Goal: Information Seeking & Learning: Learn about a topic

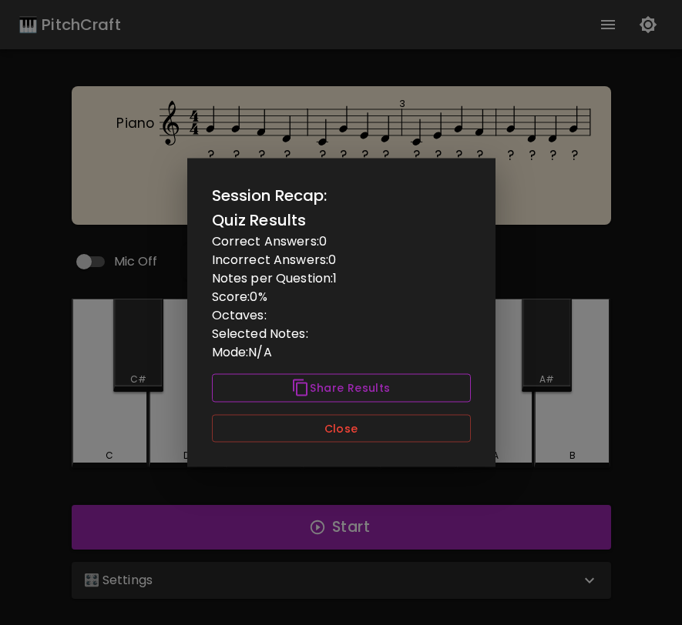
scroll to position [57, 0]
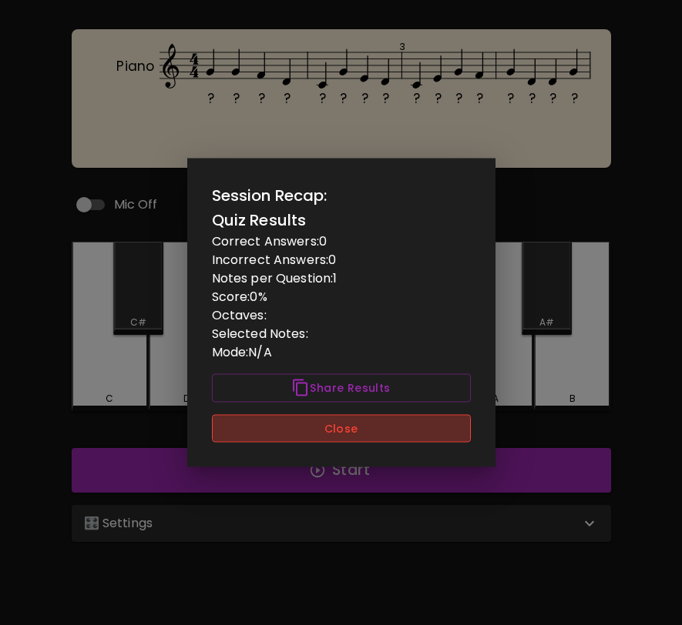
click at [441, 434] on button "Close" at bounding box center [341, 428] width 259 height 28
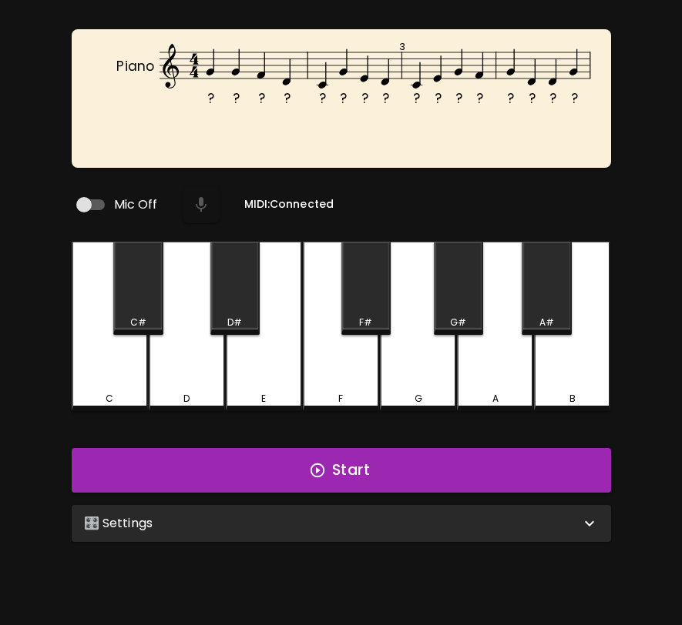
click at [421, 524] on div "🎛️ Settings" at bounding box center [332, 523] width 496 height 18
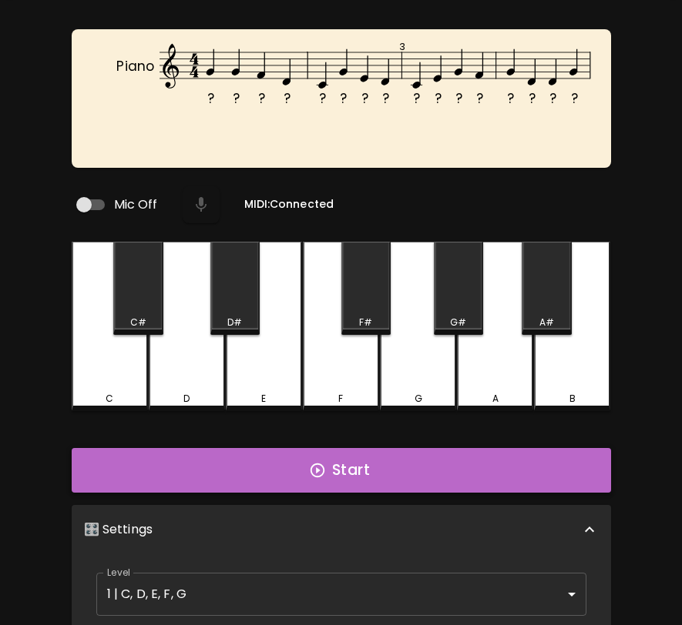
click at [429, 462] on button "Start" at bounding box center [341, 470] width 539 height 45
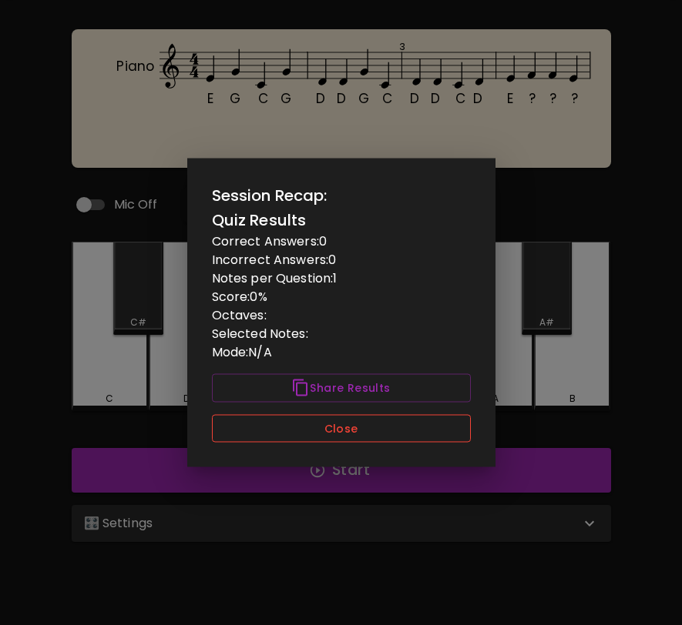
click at [447, 428] on button "Close" at bounding box center [341, 428] width 259 height 28
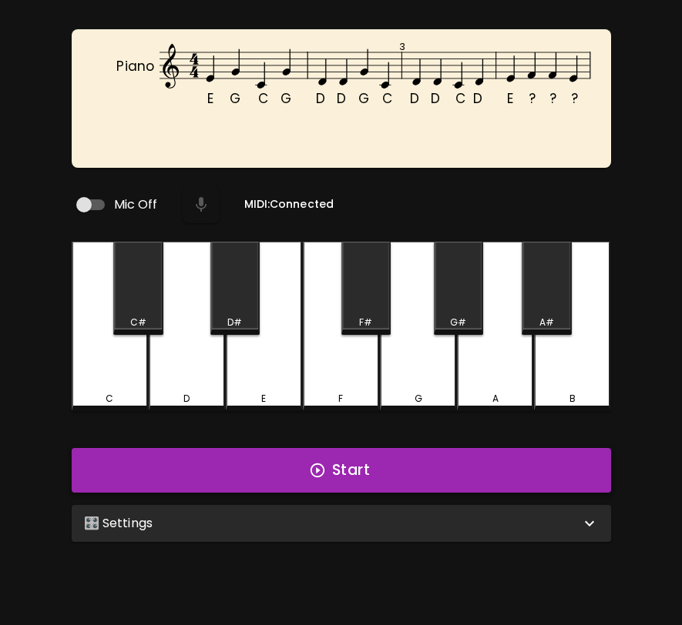
click at [445, 475] on button "Start" at bounding box center [341, 470] width 539 height 45
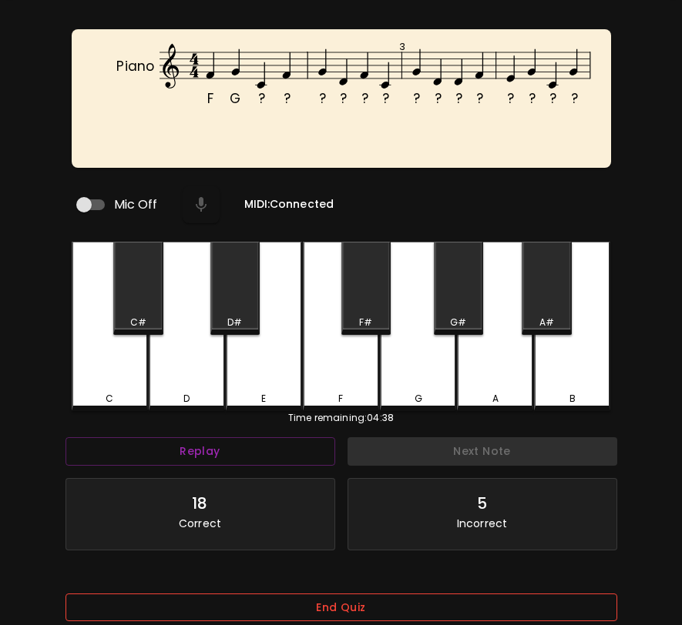
click at [503, 594] on button "End Quiz" at bounding box center [340, 608] width 551 height 28
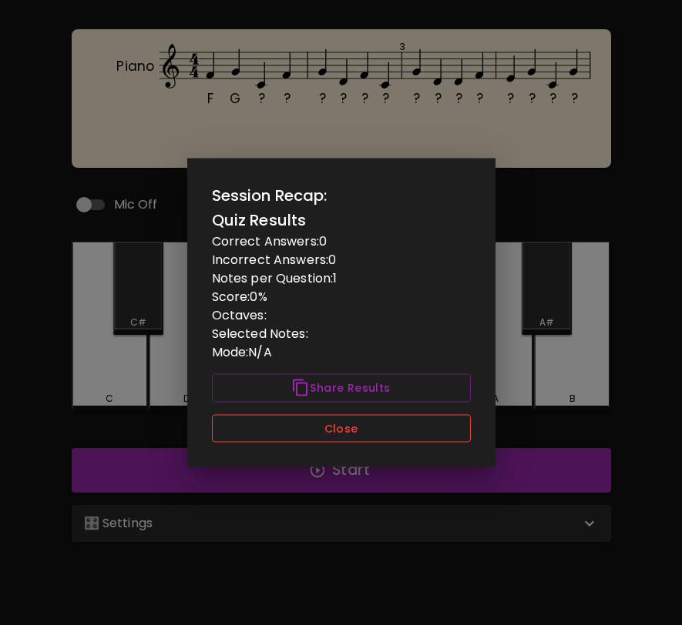
click at [445, 437] on button "Close" at bounding box center [341, 428] width 259 height 28
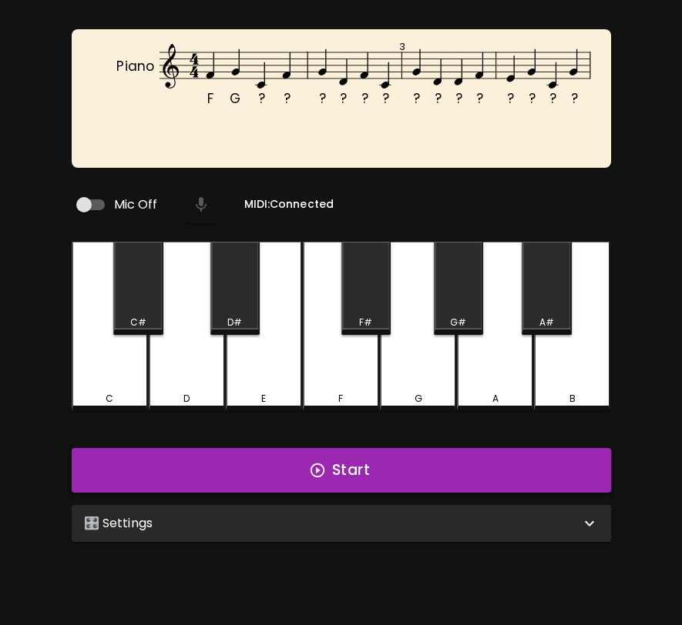
click at [446, 460] on button "Start" at bounding box center [341, 470] width 539 height 45
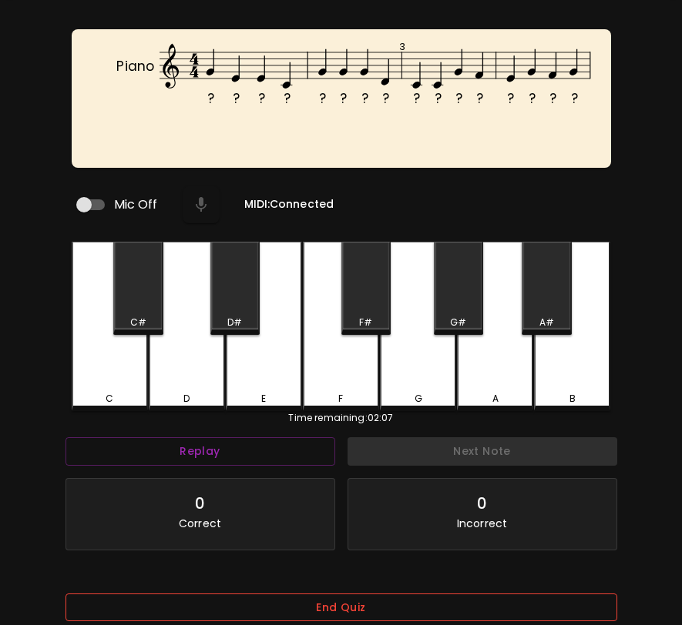
click at [535, 600] on button "End Quiz" at bounding box center [340, 608] width 551 height 28
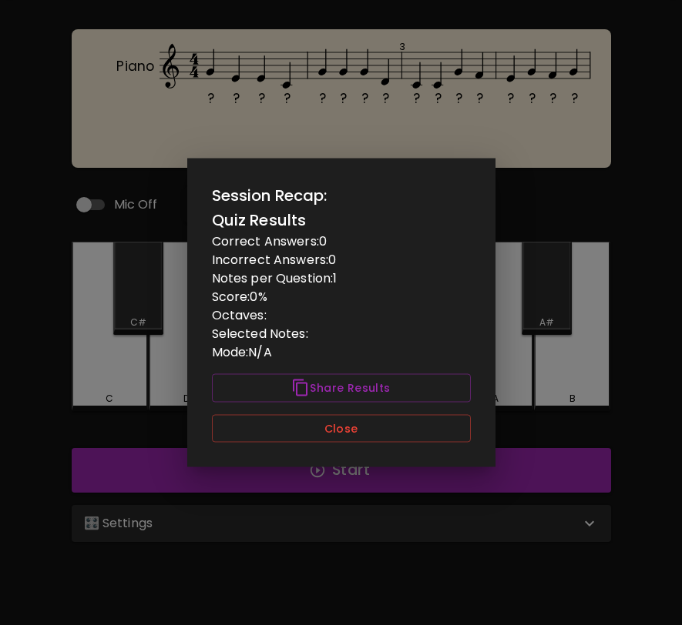
click at [404, 437] on button "Close" at bounding box center [341, 428] width 259 height 28
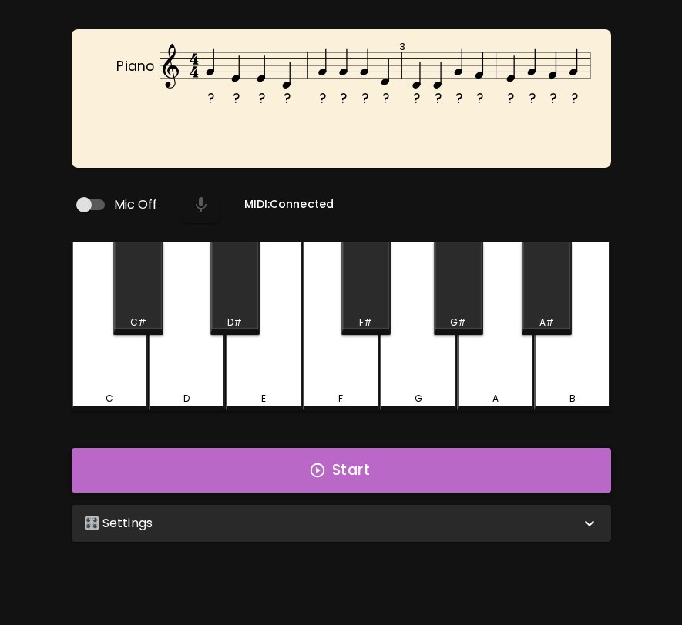
click at [387, 474] on button "Start" at bounding box center [341, 470] width 539 height 45
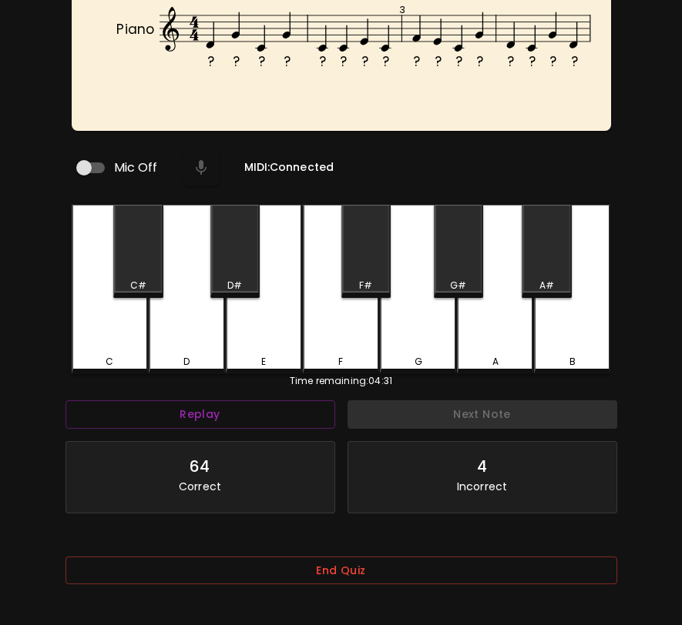
scroll to position [95, 0]
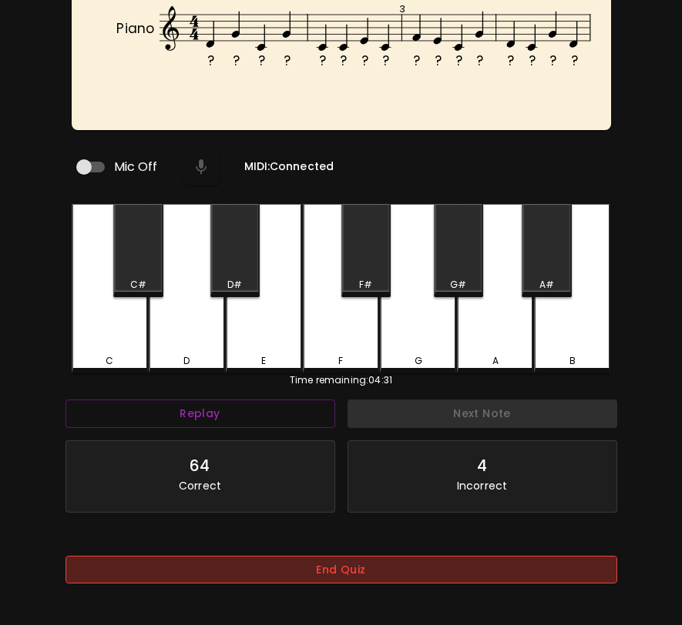
click at [396, 567] on button "End Quiz" at bounding box center [340, 570] width 551 height 28
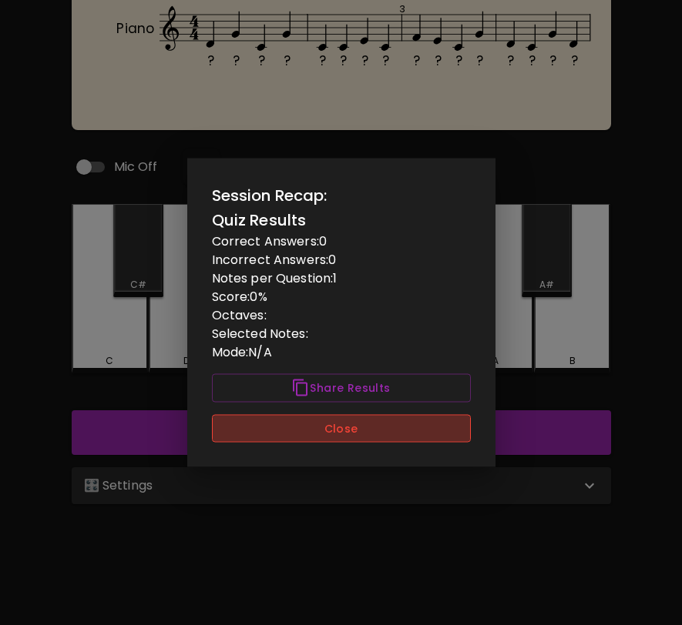
click at [427, 436] on button "Close" at bounding box center [341, 428] width 259 height 28
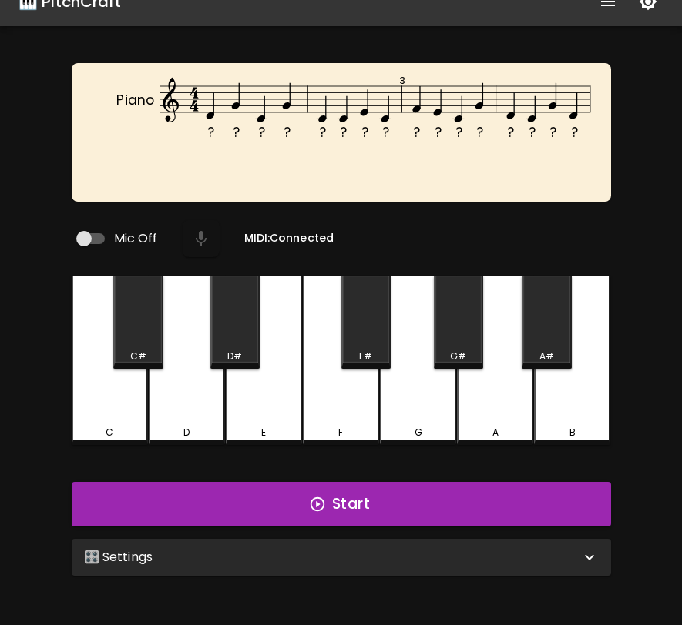
scroll to position [20, 0]
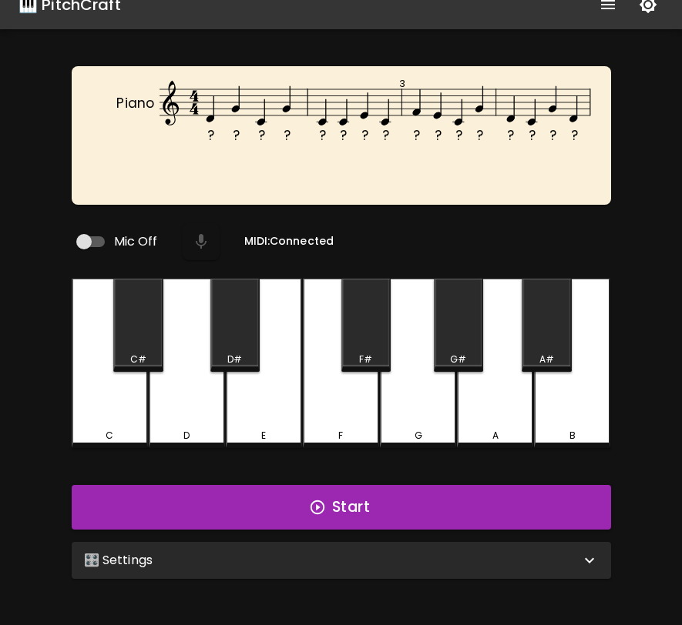
click at [451, 559] on div "🎛️ Settings" at bounding box center [332, 560] width 496 height 18
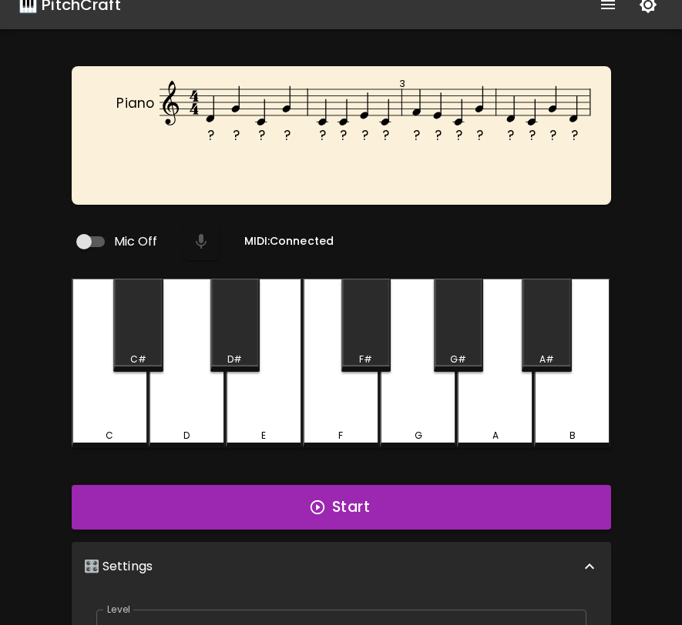
scroll to position [6, 0]
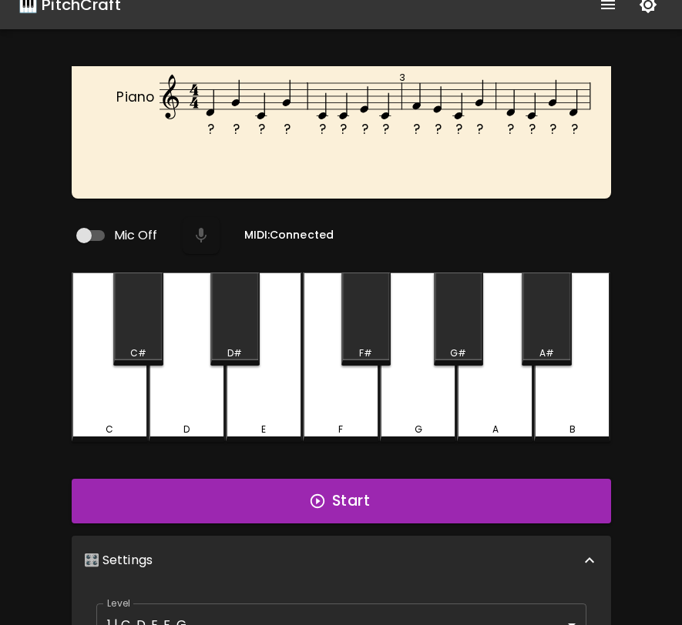
click at [415, 609] on body "🎹 PitchCraft About Badges Wizard Reading Pro Log Out ? ? ? ? ? ? ? ? ? ? ? ? ? …" at bounding box center [341, 506] width 682 height 1053
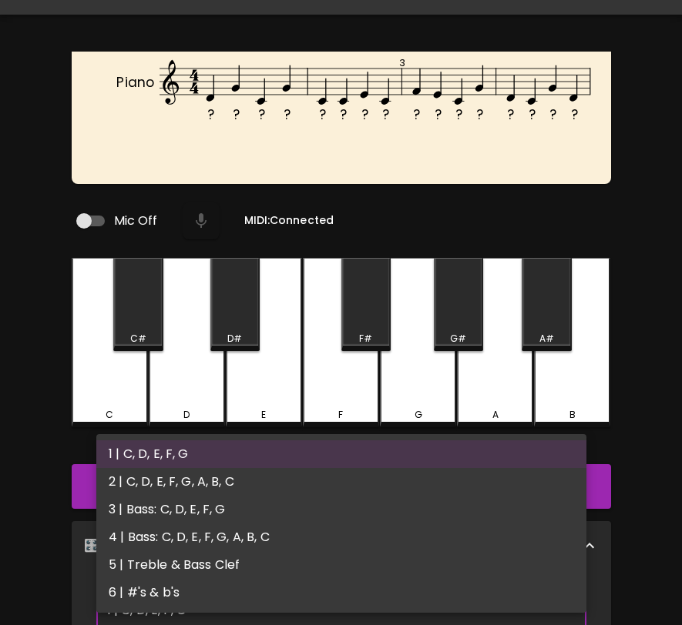
click at [415, 487] on li "2 | C, D, E, F, G, A, B, C" at bounding box center [341, 482] width 490 height 28
type input "3"
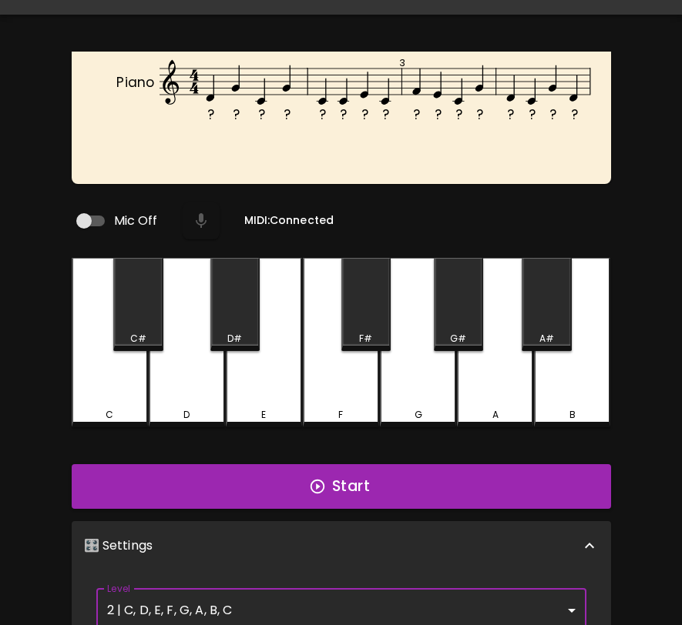
click at [415, 487] on button "Start" at bounding box center [341, 486] width 539 height 45
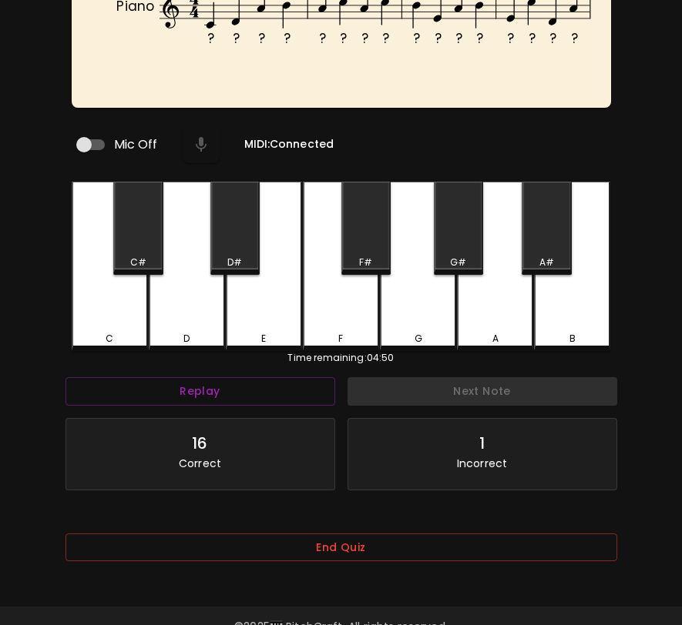
scroll to position [154, 0]
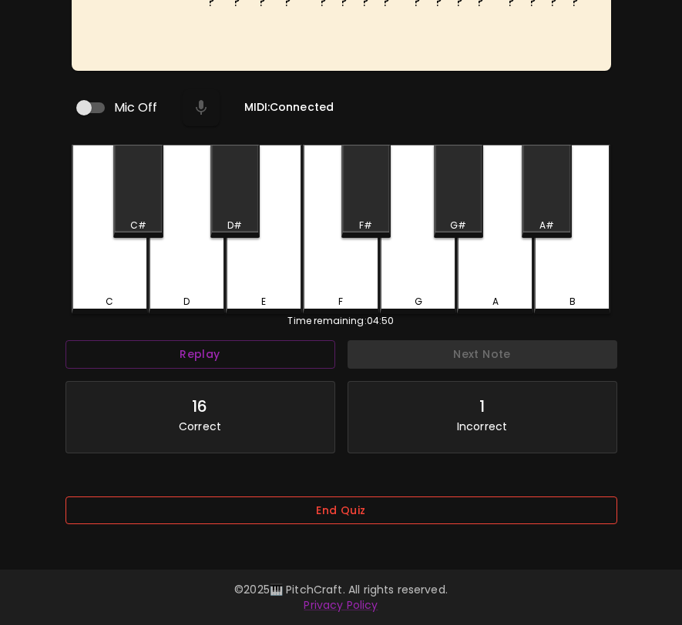
click at [404, 511] on button "End Quiz" at bounding box center [340, 511] width 551 height 28
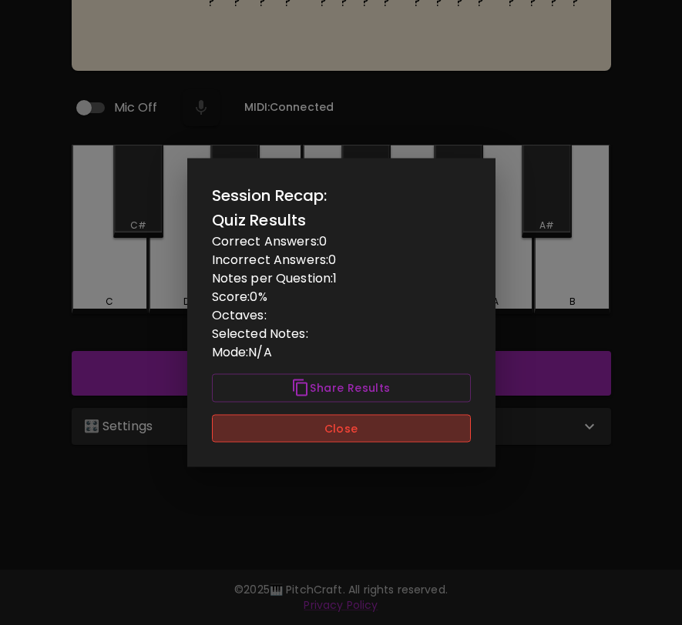
click at [405, 426] on button "Close" at bounding box center [341, 428] width 259 height 28
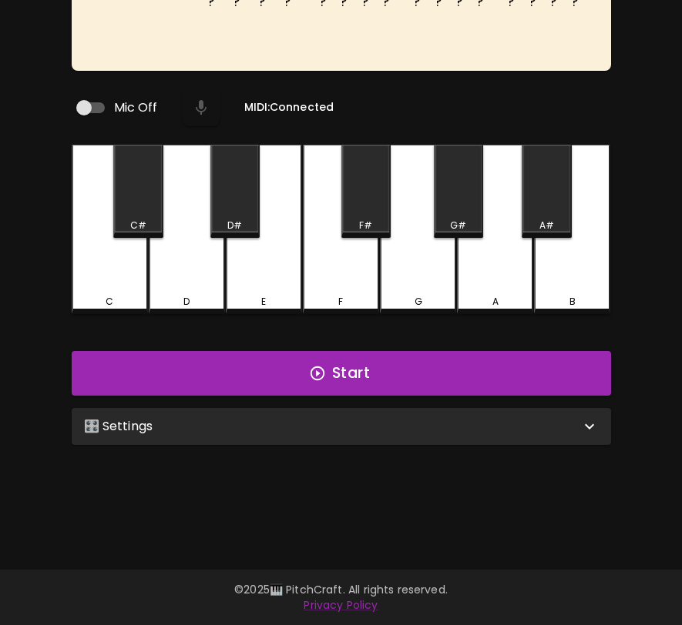
click at [405, 426] on div "🎛️ Settings" at bounding box center [332, 426] width 496 height 18
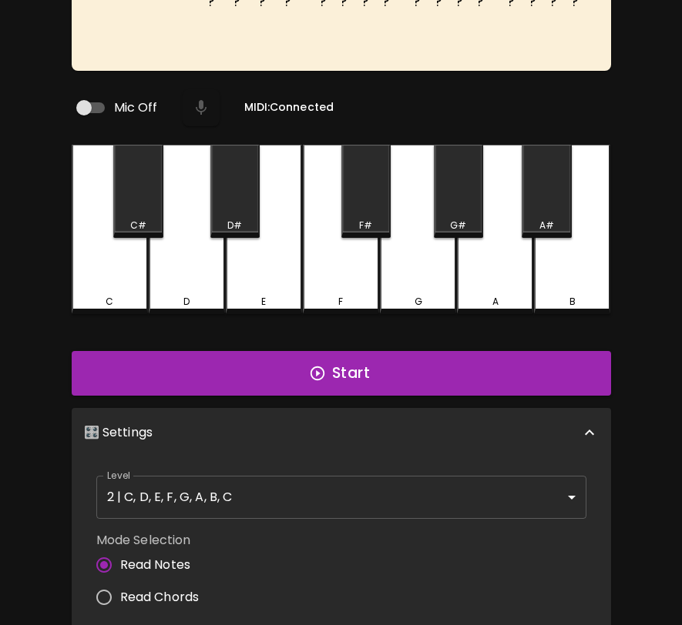
click at [348, 495] on body "🎹 PitchCraft About Badges Wizard Reading Pro Log Out ? ? ? ? ? ? ? ? ? ? ? ? ? …" at bounding box center [341, 372] width 682 height 1053
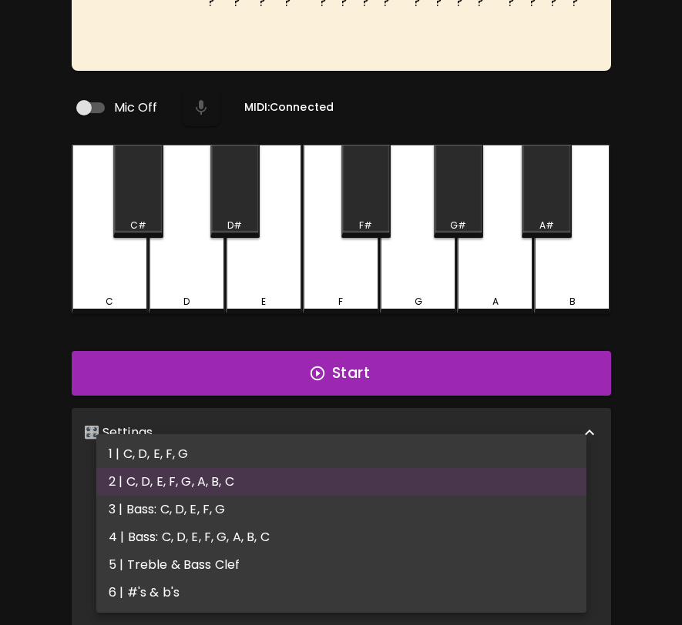
click at [334, 513] on li "3 | Bass: C, D, E, F, G" at bounding box center [341, 510] width 490 height 28
type input "5"
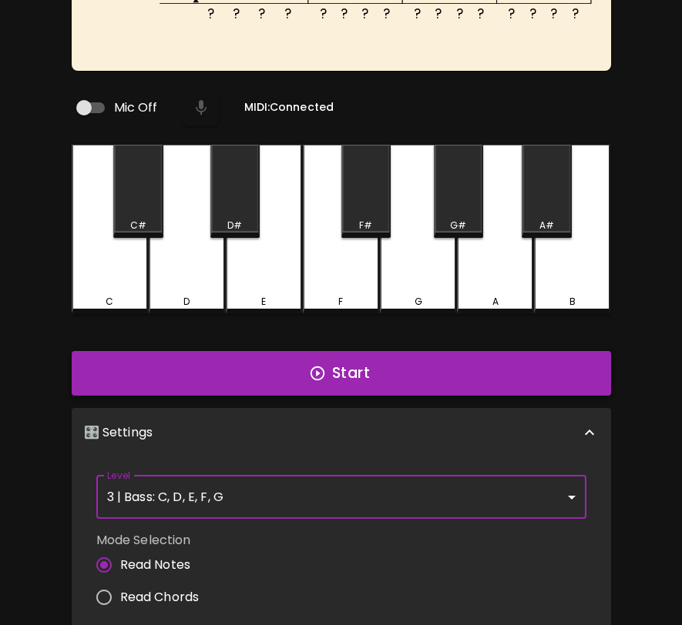
click at [388, 374] on button "Start" at bounding box center [341, 373] width 539 height 45
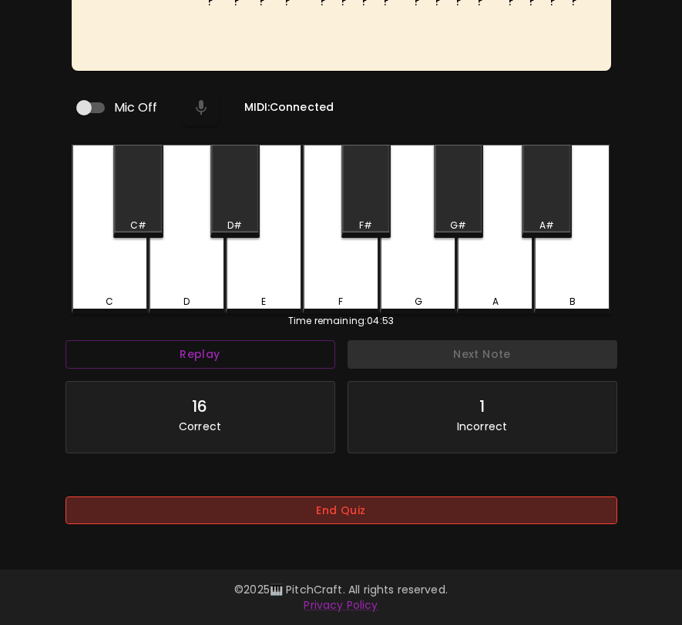
click at [345, 518] on button "End Quiz" at bounding box center [340, 511] width 551 height 28
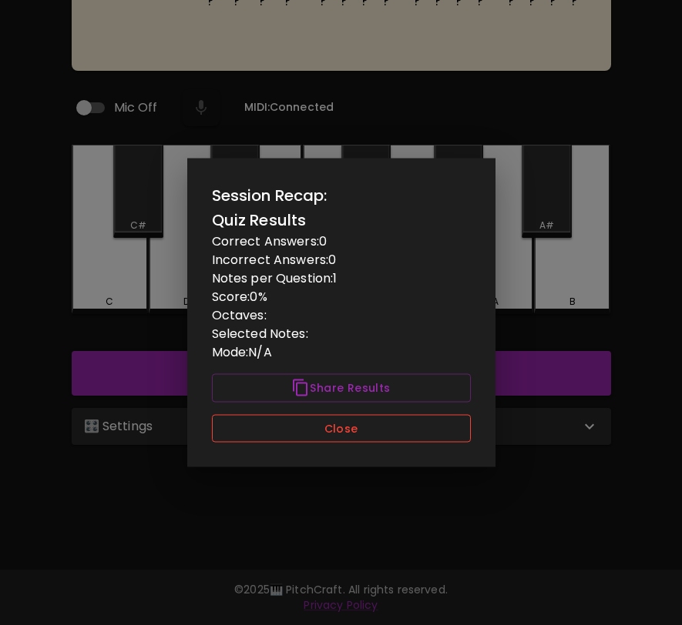
click at [360, 420] on button "Close" at bounding box center [341, 428] width 259 height 28
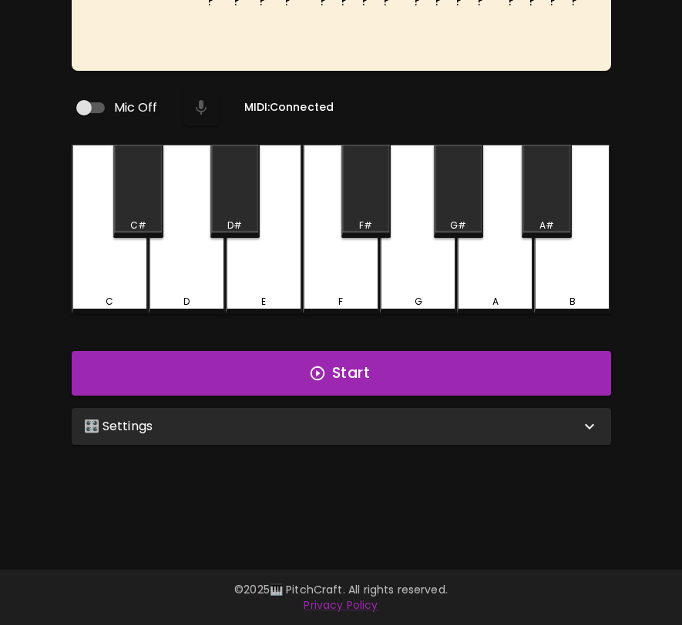
click at [355, 425] on div "🎛️ Settings" at bounding box center [332, 426] width 496 height 18
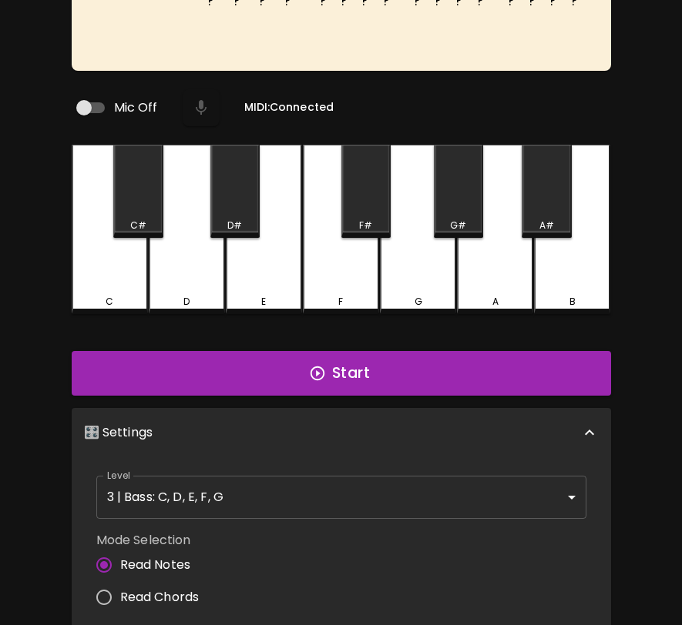
click at [336, 474] on body "🎹 PitchCraft About Badges Wizard Reading Pro Log Out ? ? ? ? ? ? ? ? ? ? ? ? ? …" at bounding box center [341, 372] width 682 height 1053
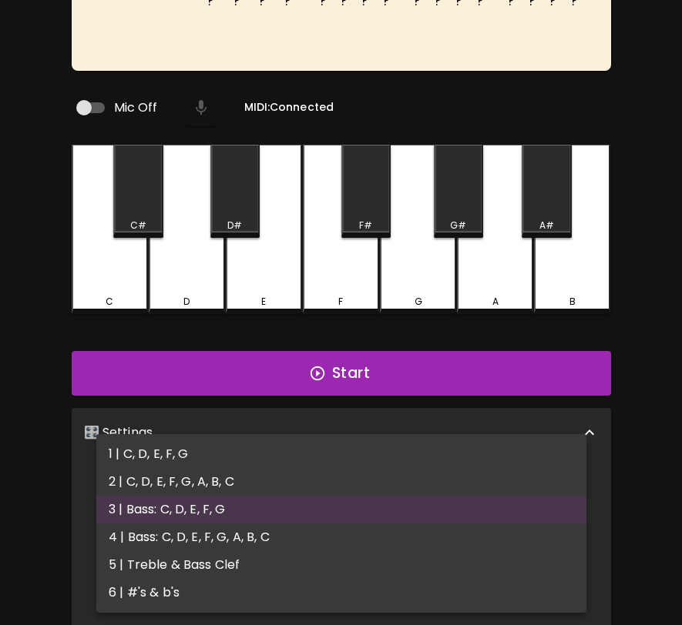
click at [313, 539] on li "4 | Bass: C, D, E, F, G, A, B, C" at bounding box center [341, 538] width 490 height 28
type input "7"
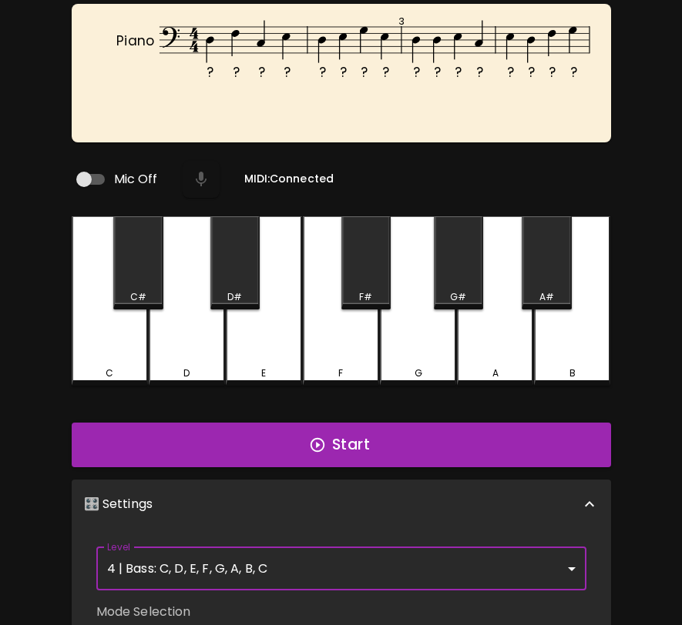
scroll to position [0, 0]
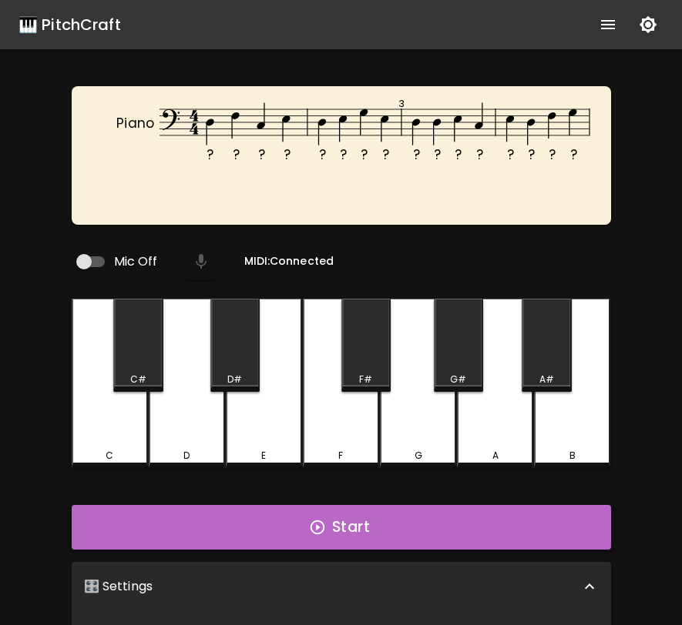
click at [313, 537] on button "Start" at bounding box center [341, 527] width 539 height 45
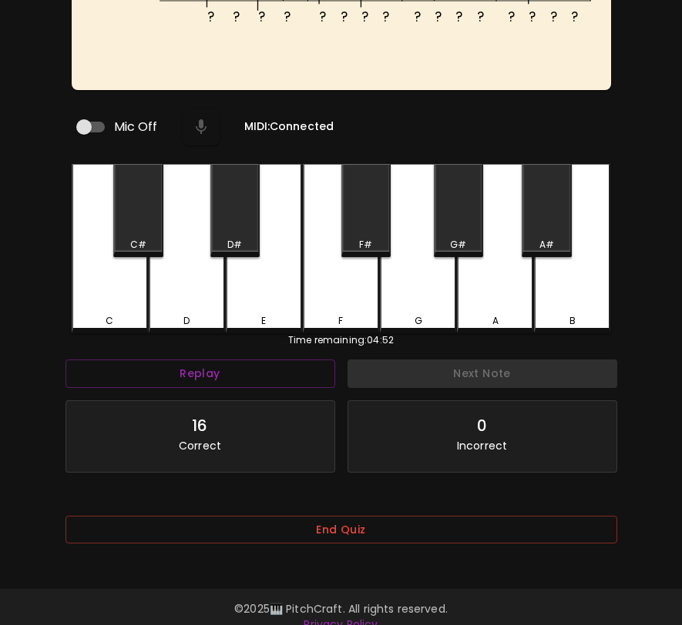
scroll to position [154, 0]
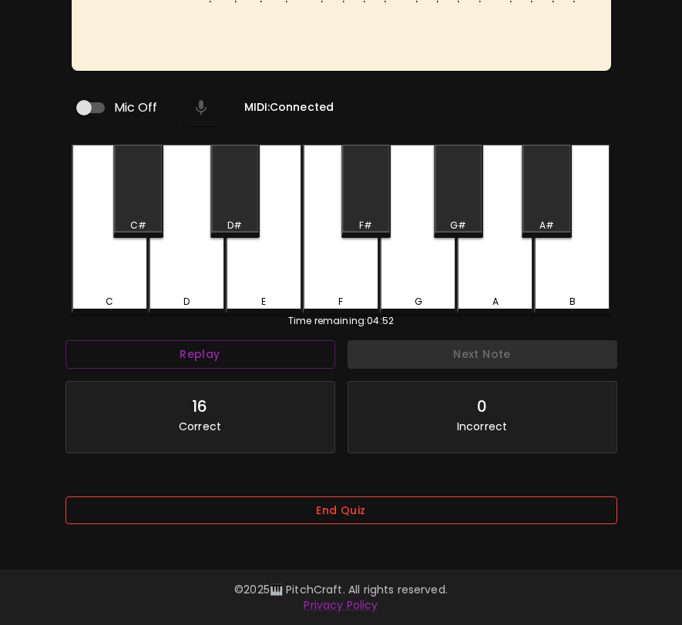
click at [323, 518] on button "End Quiz" at bounding box center [340, 511] width 551 height 28
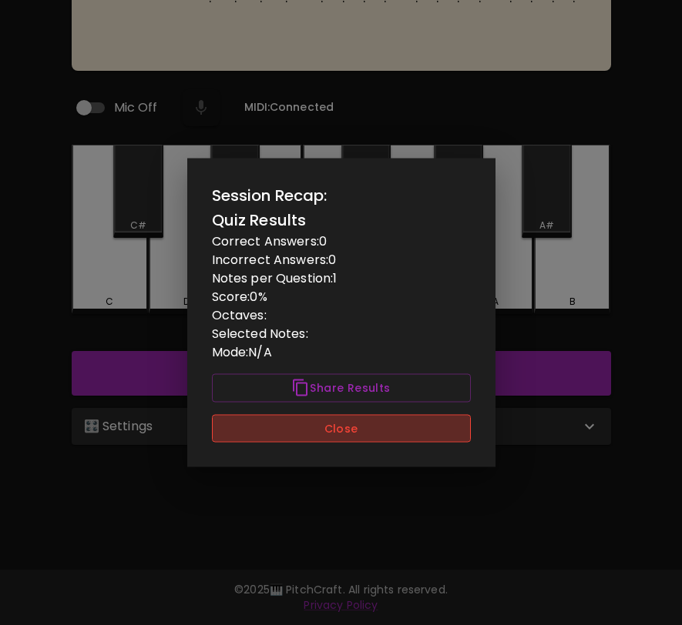
click at [337, 434] on button "Close" at bounding box center [341, 428] width 259 height 28
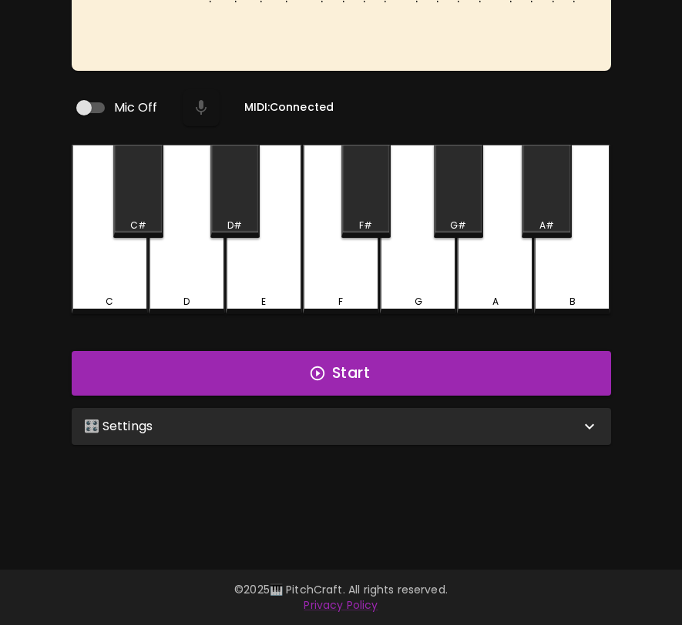
click at [337, 434] on div "🎛️ Settings" at bounding box center [341, 426] width 539 height 37
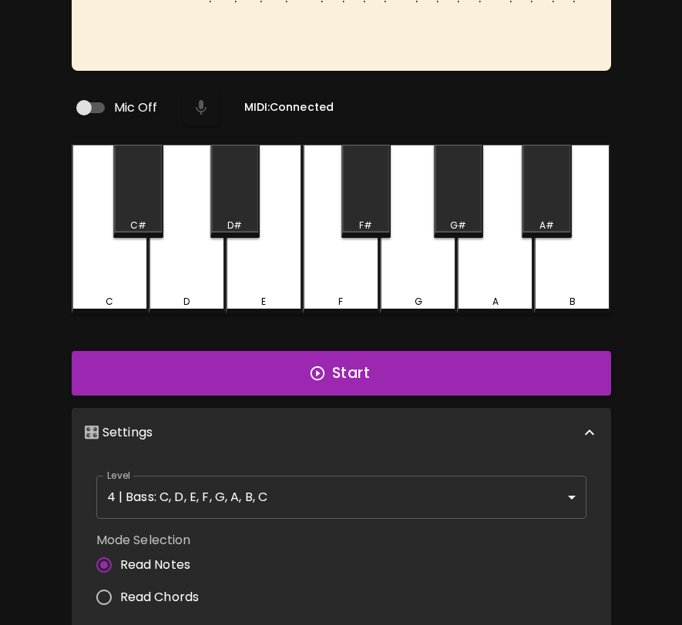
click at [317, 495] on body "🎹 PitchCraft About Badges Wizard Reading Pro Log Out ? ? ? ? ? ? ? ? ? ? ? ? ? …" at bounding box center [341, 372] width 682 height 1053
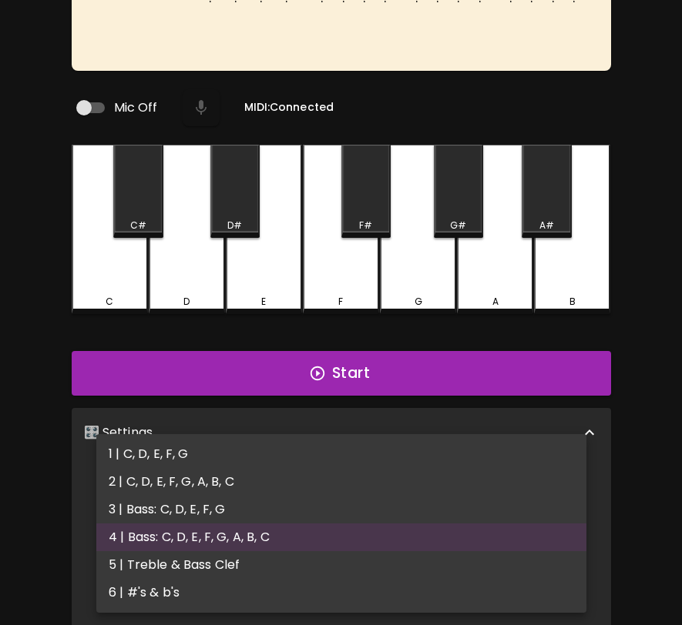
click at [298, 565] on li "5 | Treble & Bass Clef" at bounding box center [341, 565] width 490 height 28
type input "9"
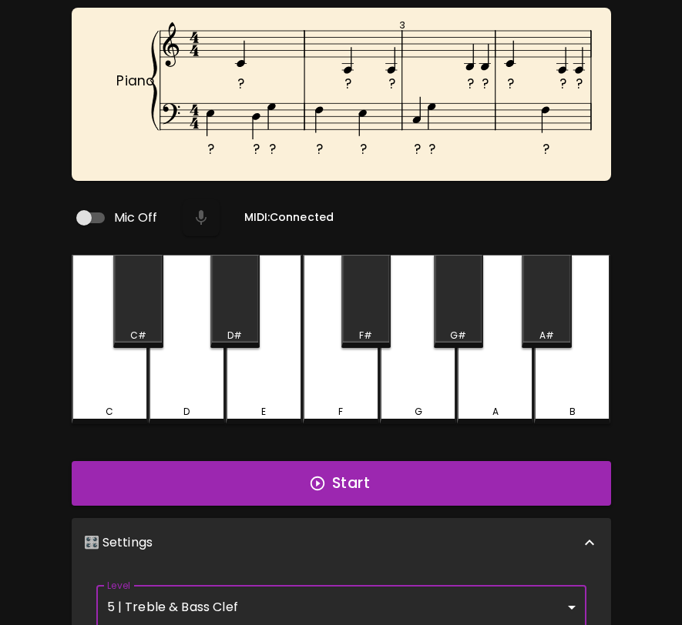
scroll to position [0, 0]
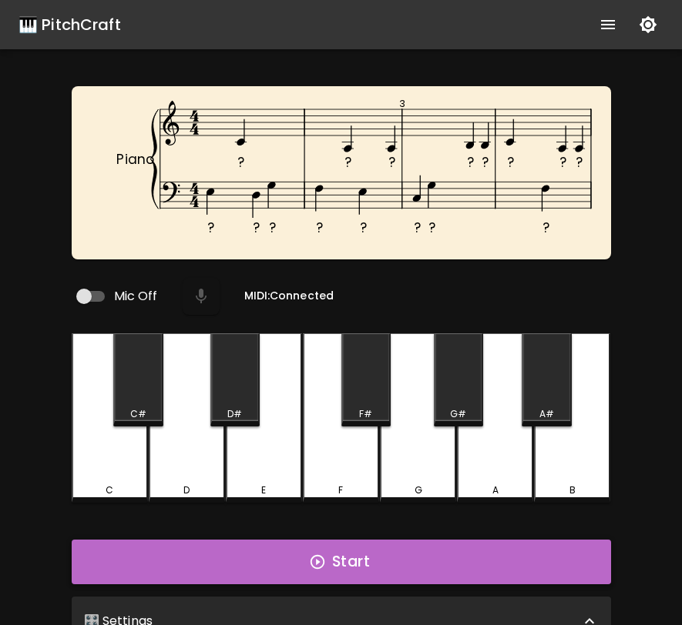
click at [298, 565] on button "Start" at bounding box center [341, 562] width 539 height 45
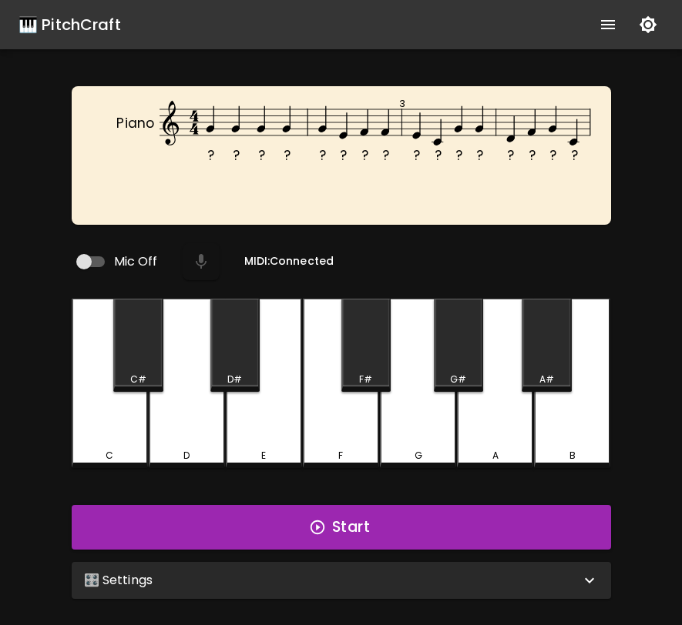
scroll to position [154, 0]
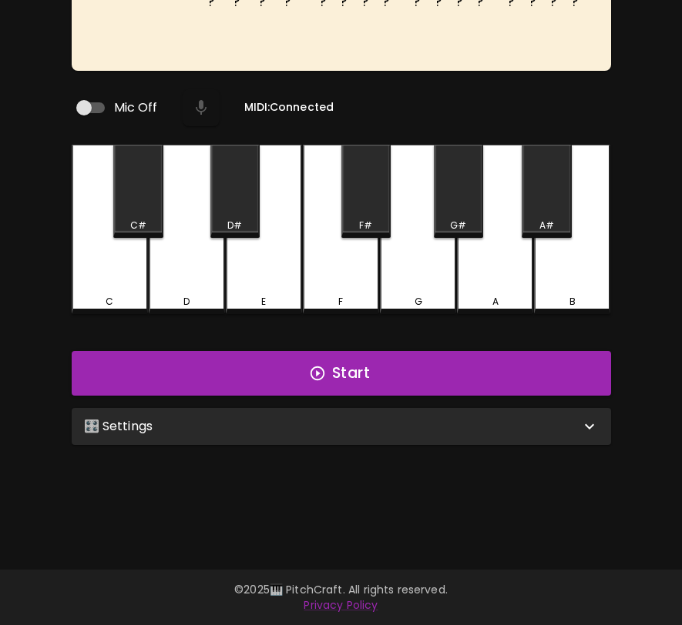
click at [226, 428] on div "🎛️ Settings" at bounding box center [332, 426] width 496 height 18
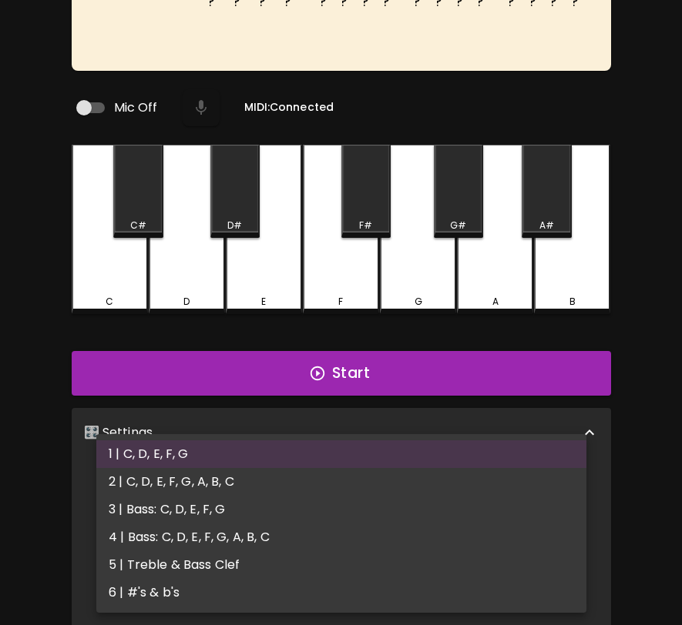
click at [246, 492] on body "🎹 PitchCraft About Badges Wizard Reading Pro Log Out ? ? ? ? ? ? ? ? ? ? ? ? ? …" at bounding box center [341, 372] width 682 height 1053
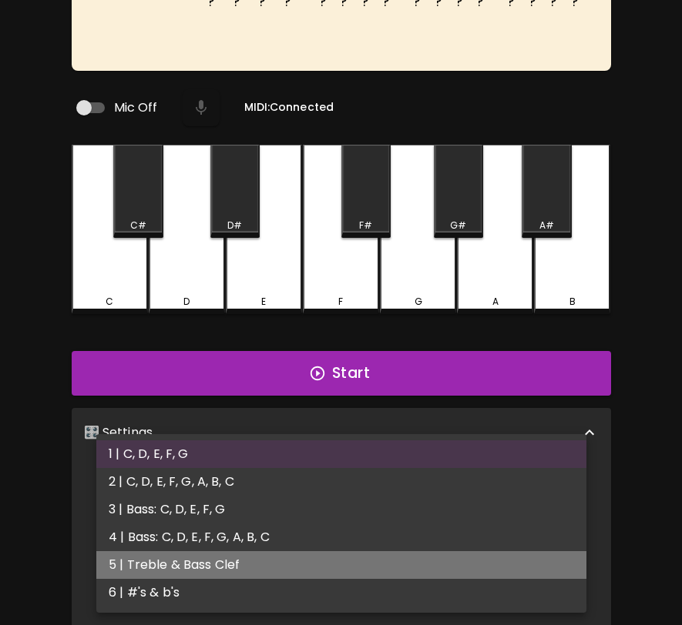
click at [245, 567] on li "5 | Treble & Bass Clef" at bounding box center [341, 565] width 490 height 28
type input "9"
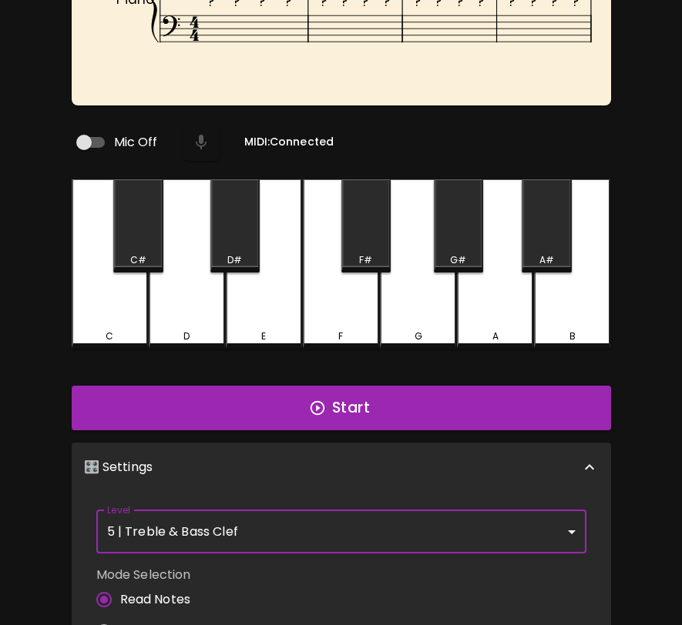
scroll to position [0, 0]
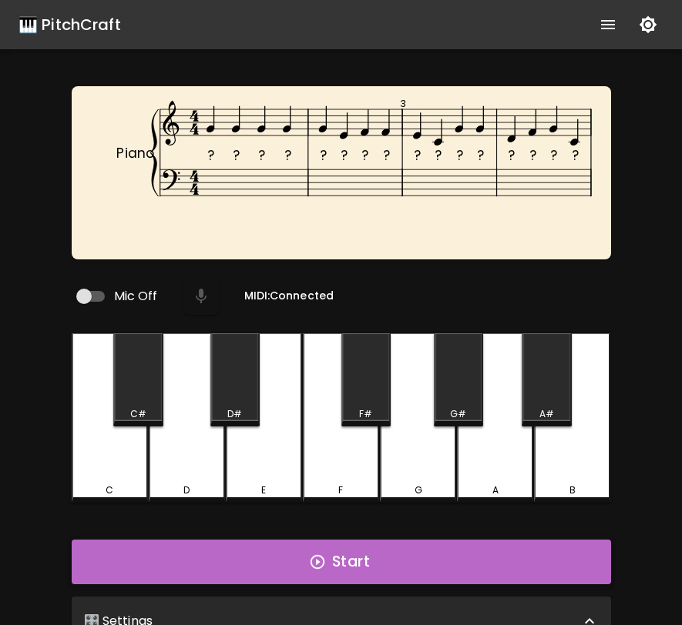
click at [243, 563] on button "Start" at bounding box center [341, 562] width 539 height 45
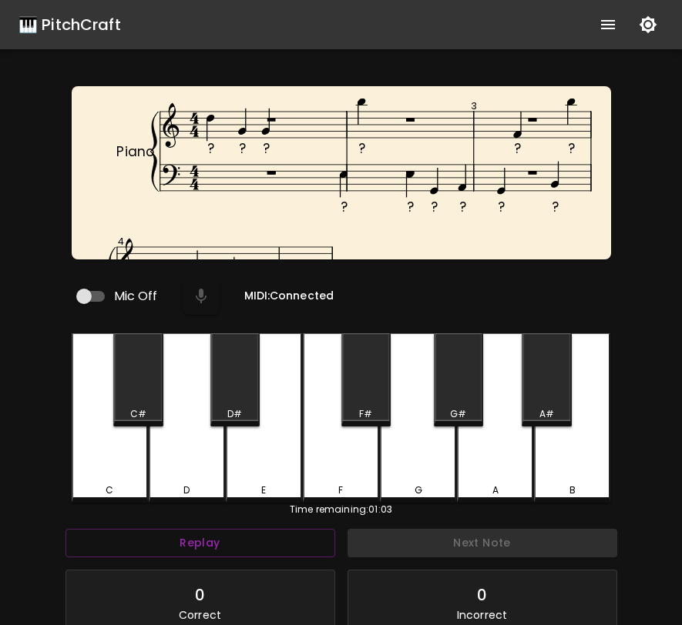
scroll to position [6, 0]
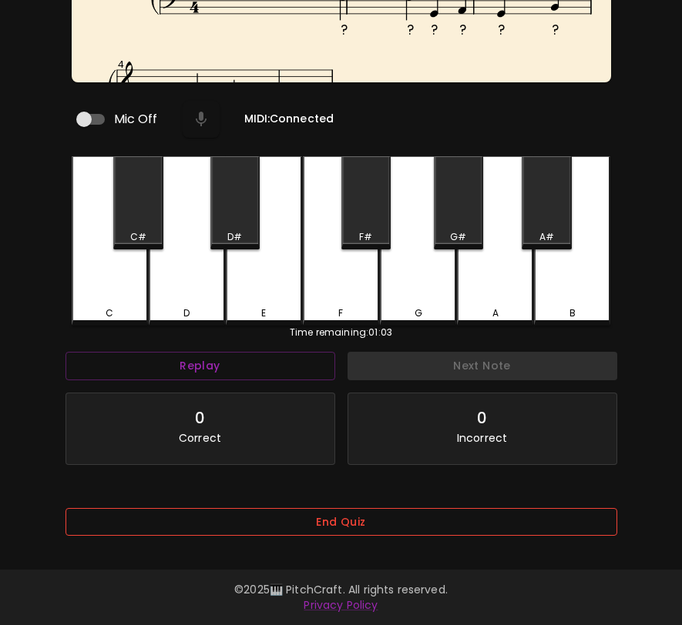
click at [309, 508] on button "End Quiz" at bounding box center [340, 522] width 551 height 28
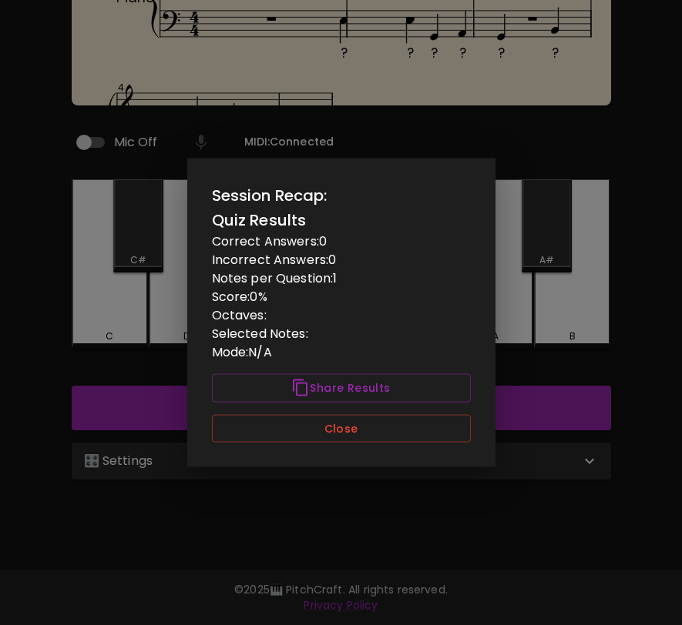
scroll to position [0, 0]
click at [347, 424] on button "Close" at bounding box center [341, 428] width 259 height 28
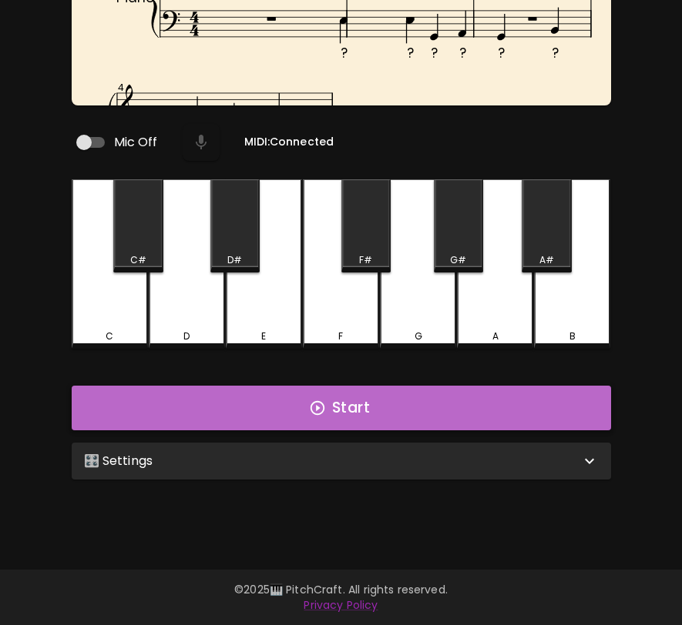
click at [355, 407] on button "Start" at bounding box center [341, 408] width 539 height 45
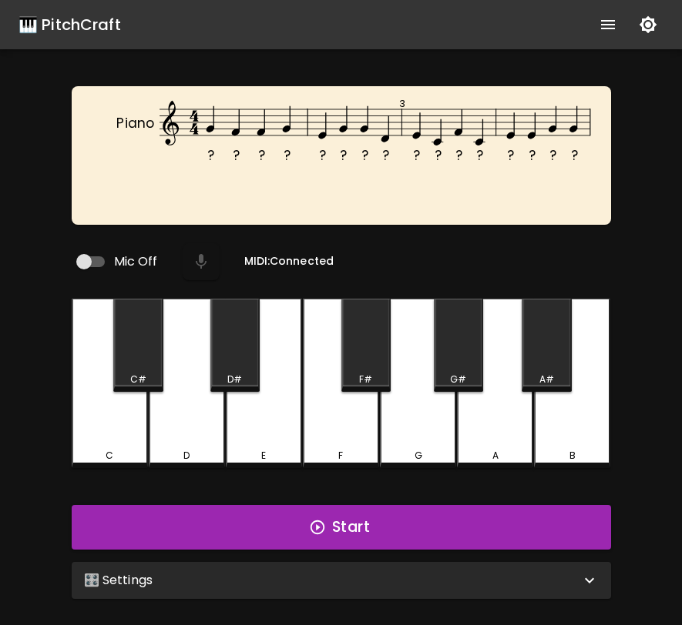
click at [365, 572] on div "🎛️ Settings" at bounding box center [332, 580] width 496 height 18
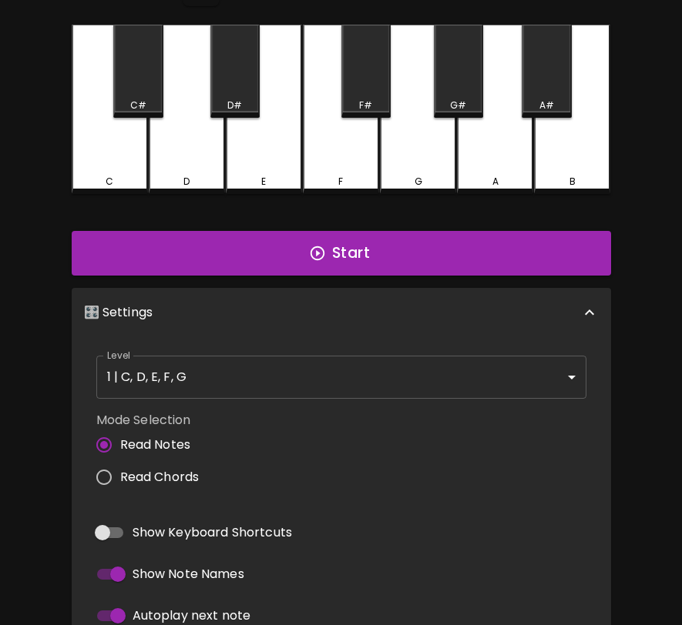
scroll to position [420, 0]
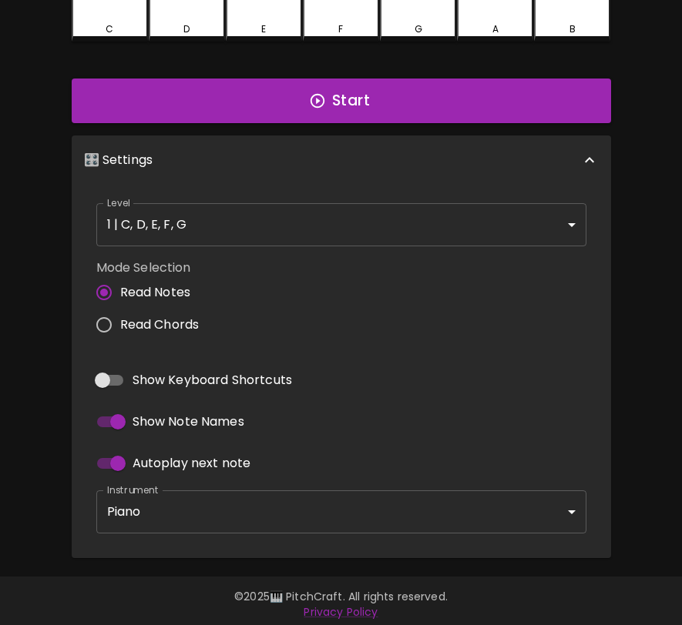
click at [415, 241] on div "Level 1 | C, D, E, F, G 1 Level" at bounding box center [341, 224] width 502 height 55
click at [417, 231] on body "🎹 PitchCraft About Badges Wizard Reading Pro Log Out ? ? ? ? ? ? ? ? ? ? ? ? ? …" at bounding box center [341, 106] width 682 height 1053
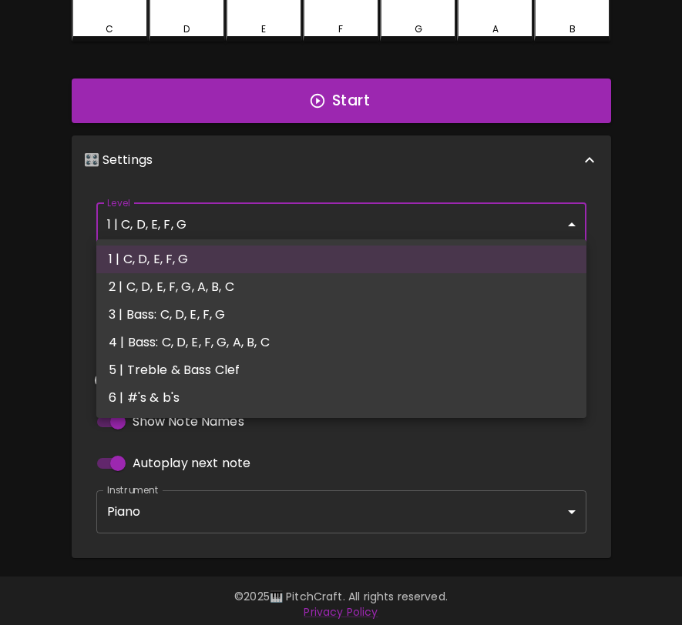
click at [361, 367] on li "5 | Treble & Bass Clef" at bounding box center [341, 371] width 490 height 28
type input "9"
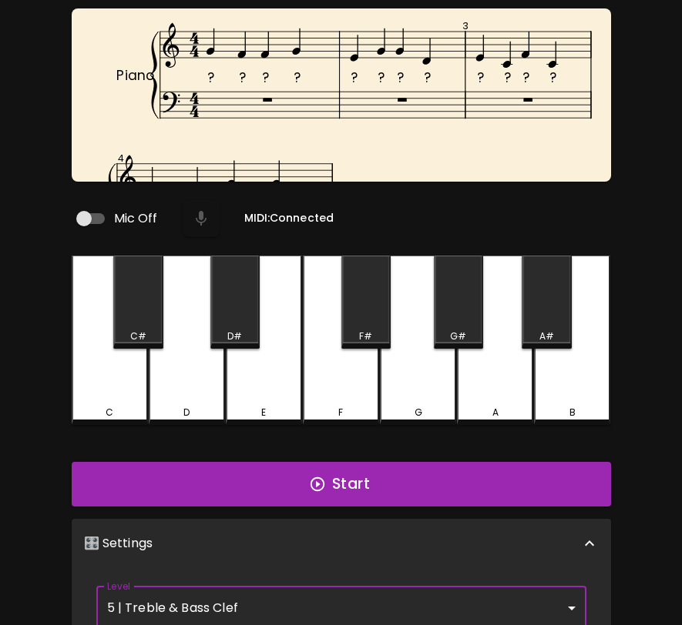
scroll to position [65, 0]
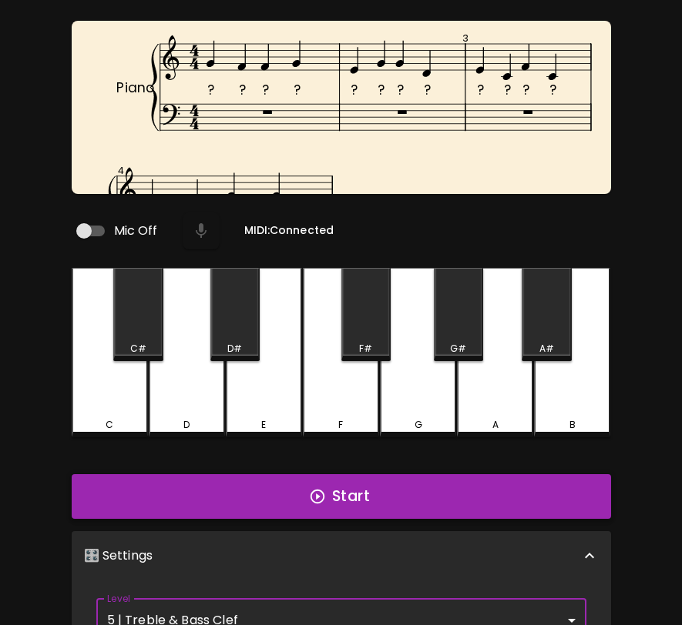
click at [357, 483] on button "Start" at bounding box center [341, 496] width 539 height 45
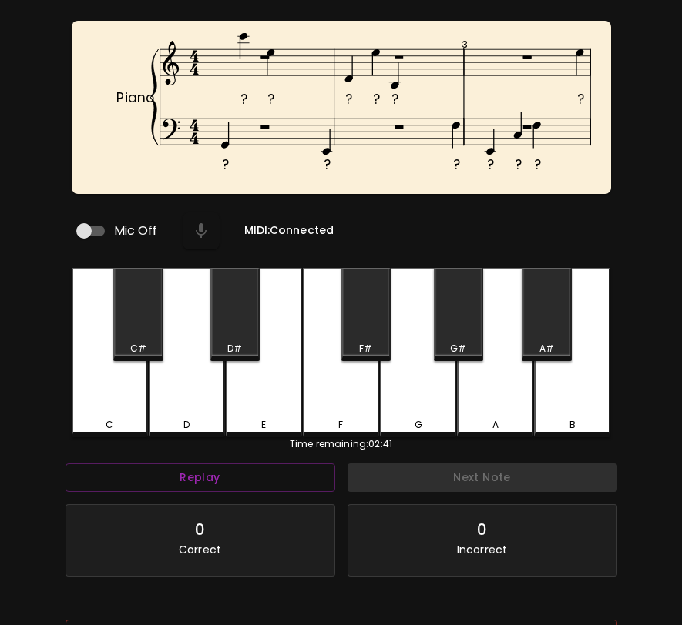
scroll to position [6, 0]
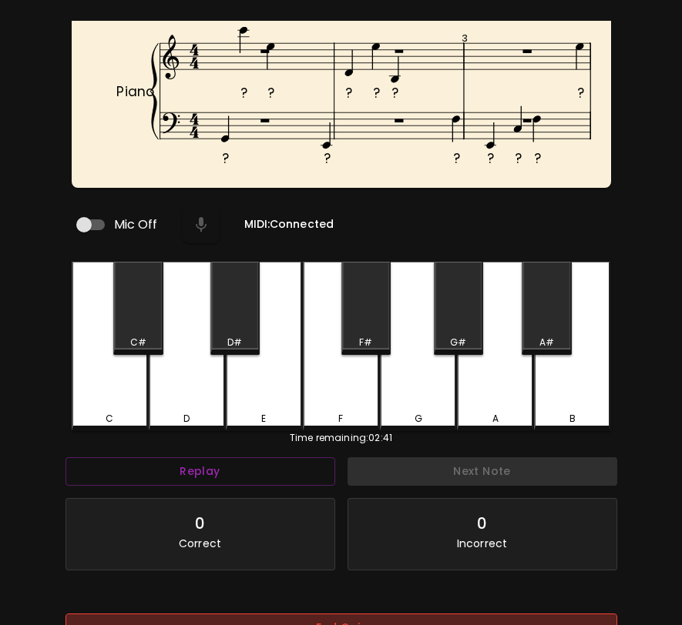
click at [500, 616] on button "End Quiz" at bounding box center [340, 628] width 551 height 28
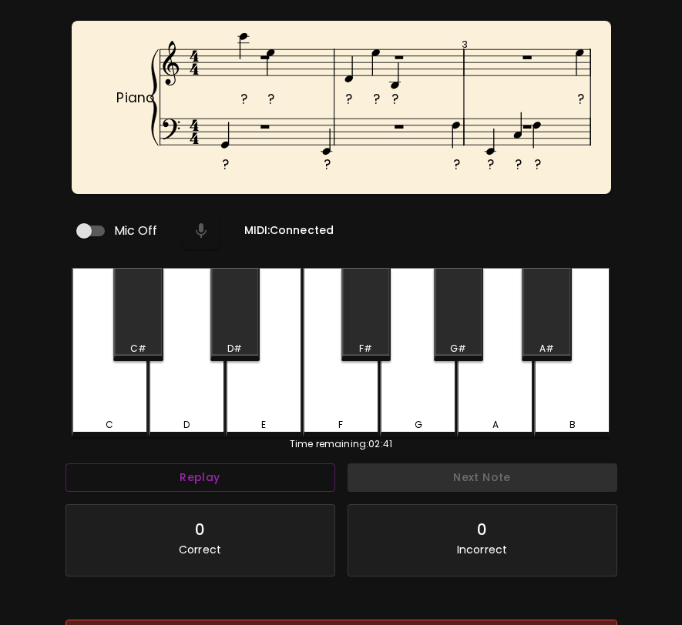
scroll to position [72, 0]
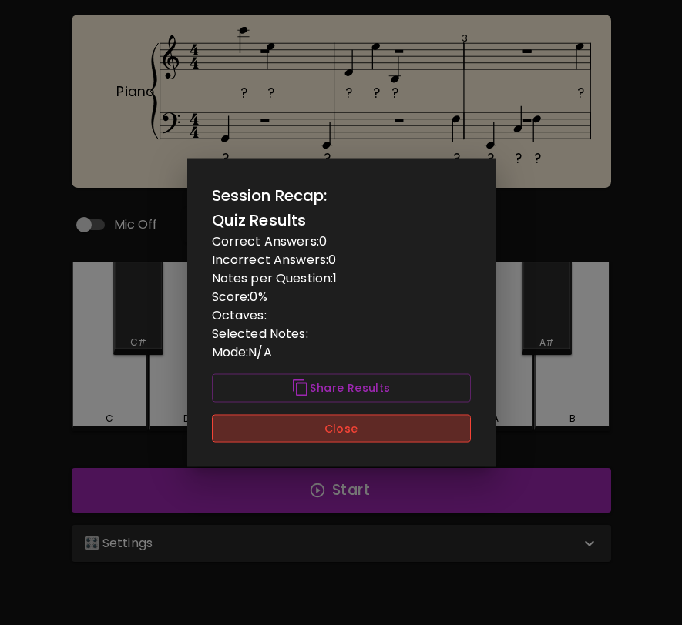
click at [429, 425] on button "Close" at bounding box center [341, 428] width 259 height 28
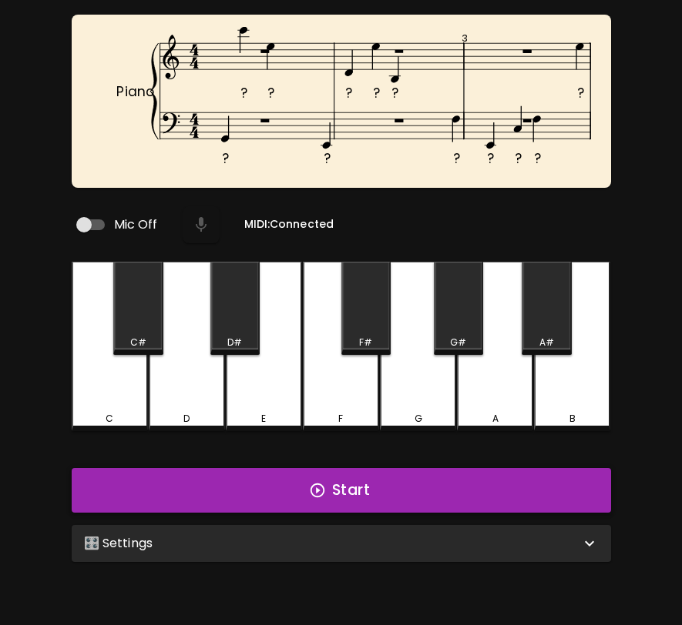
click at [420, 482] on button "Start" at bounding box center [341, 490] width 539 height 45
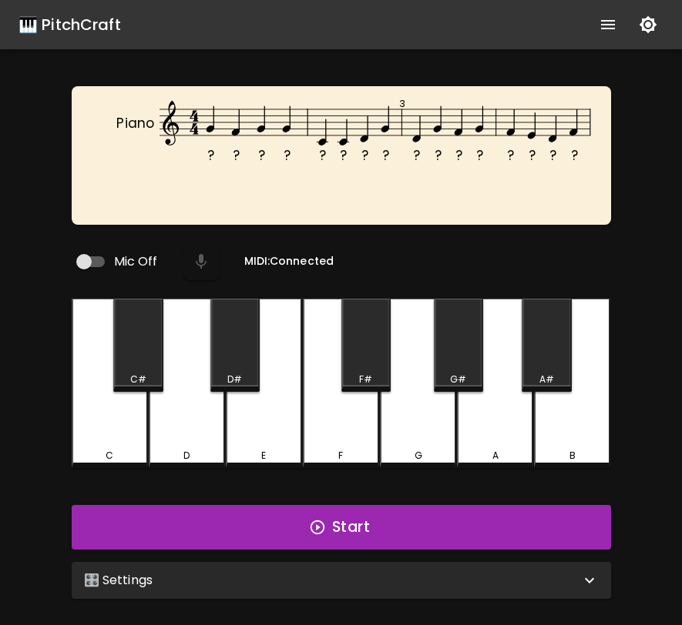
scroll to position [72, 0]
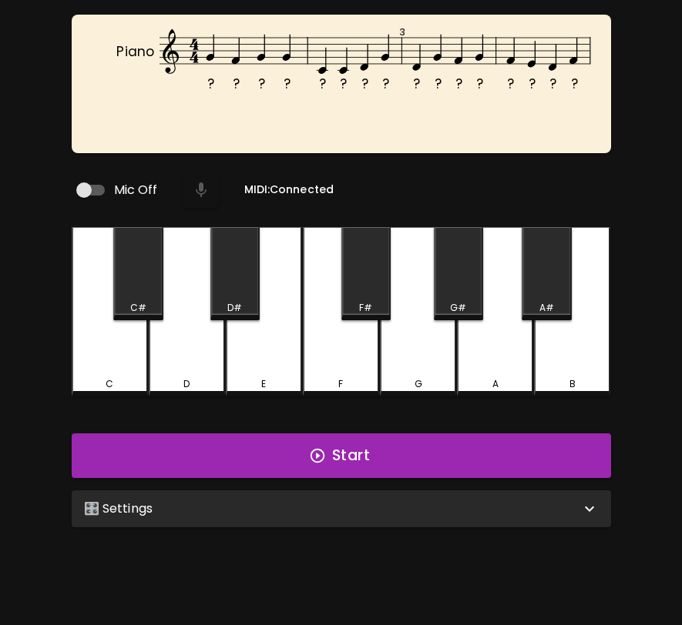
click at [329, 500] on div "🎛️ Settings" at bounding box center [332, 509] width 496 height 18
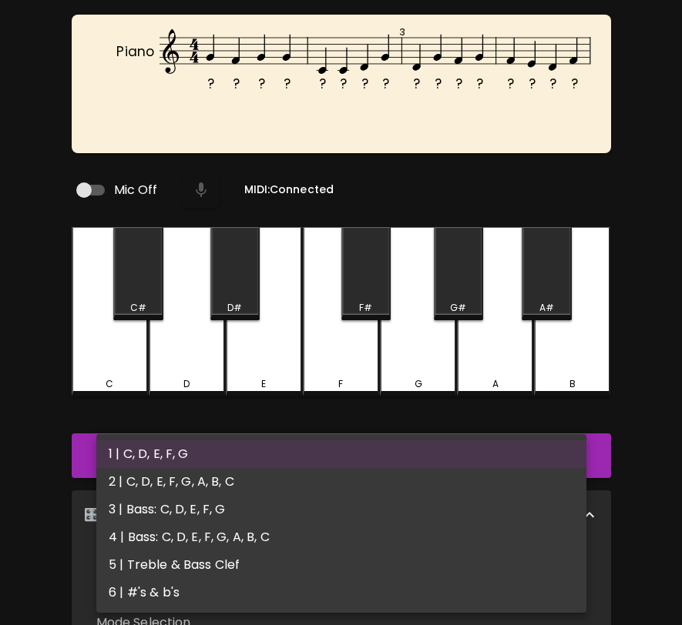
click at [323, 567] on body "🎹 PitchCraft About Badges Wizard Reading Pro Log Out ? ? ? ? ? ? ? ? ? ? ? ? ? …" at bounding box center [341, 454] width 682 height 1053
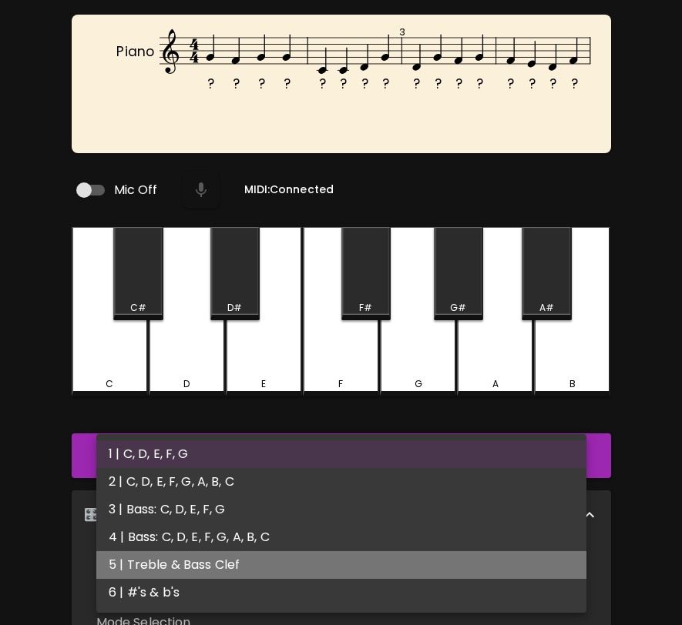
click at [317, 568] on li "5 | Treble & Bass Clef" at bounding box center [341, 565] width 490 height 28
type input "9"
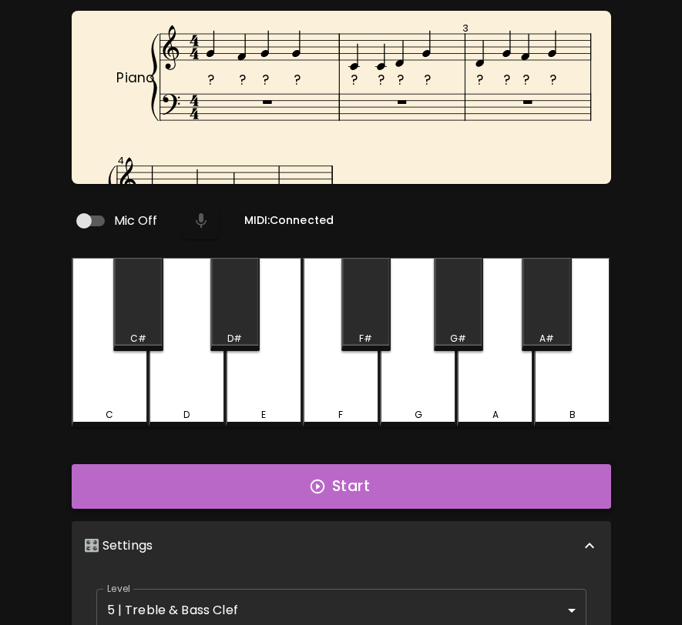
click at [379, 480] on button "Start" at bounding box center [341, 486] width 539 height 45
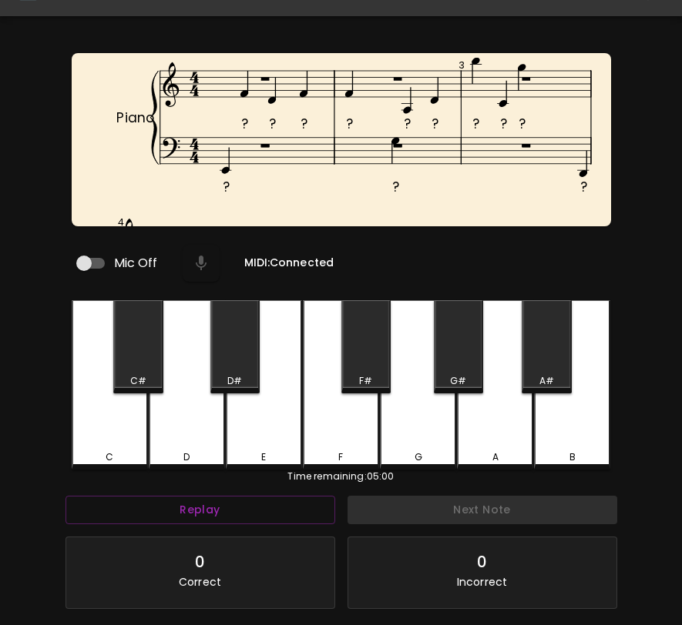
scroll to position [0, 0]
